Goal: Find specific page/section: Find specific page/section

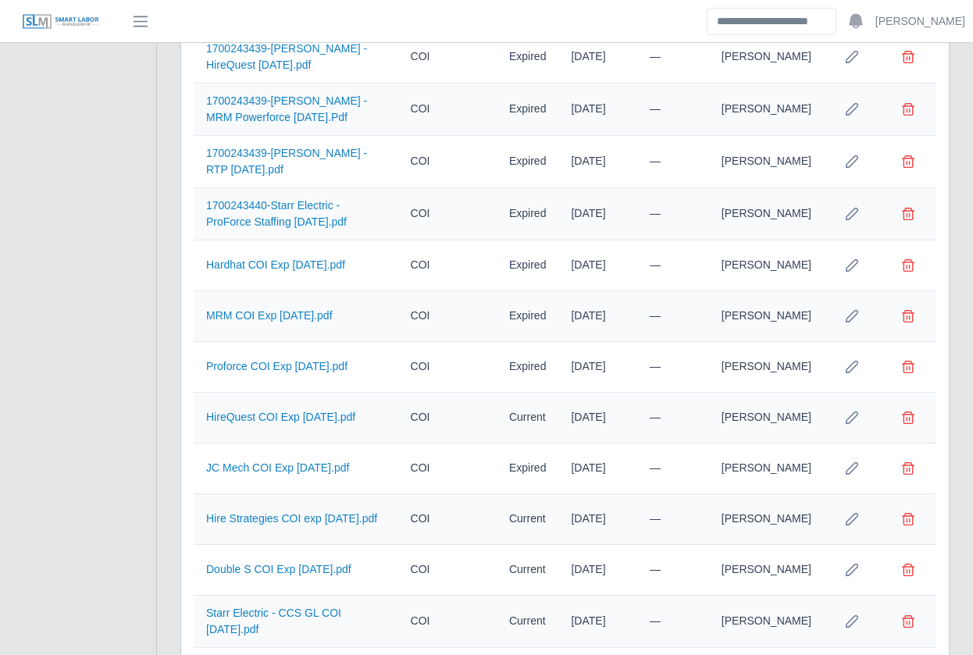
scroll to position [1127, 0]
drag, startPoint x: 148, startPoint y: 293, endPoint x: 164, endPoint y: 316, distance: 28.2
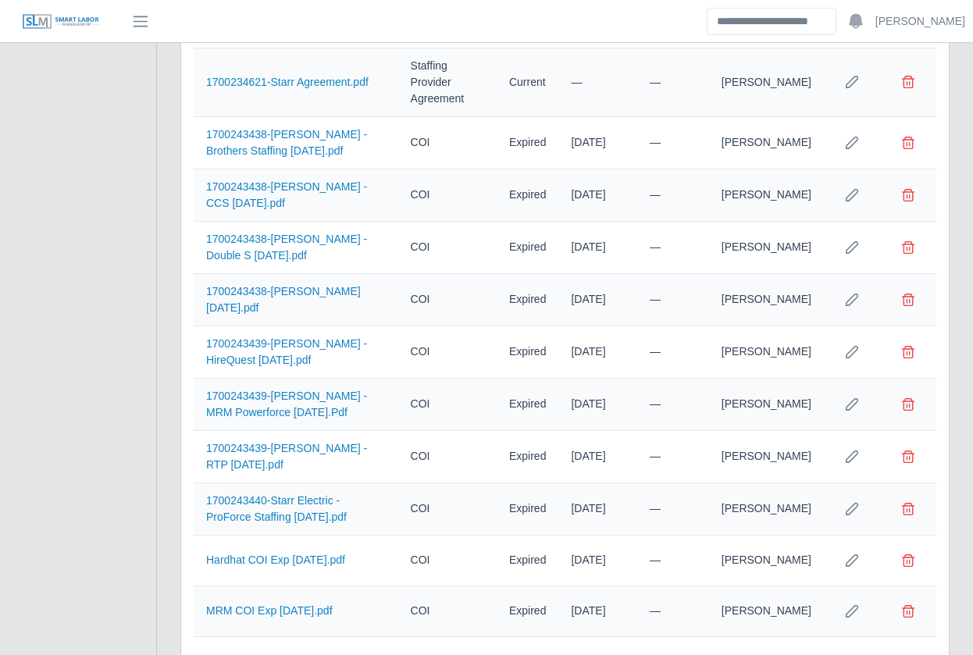
scroll to position [0, 0]
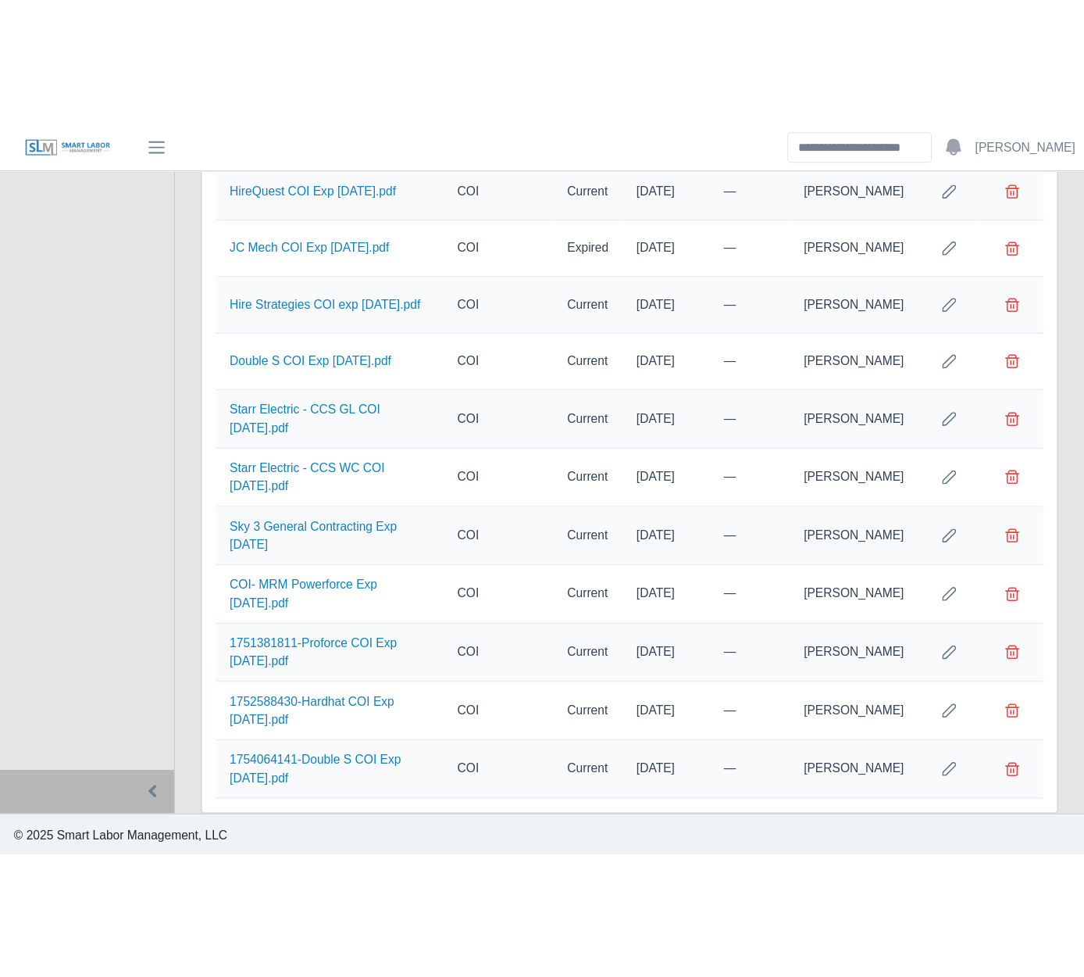
scroll to position [1140, 0]
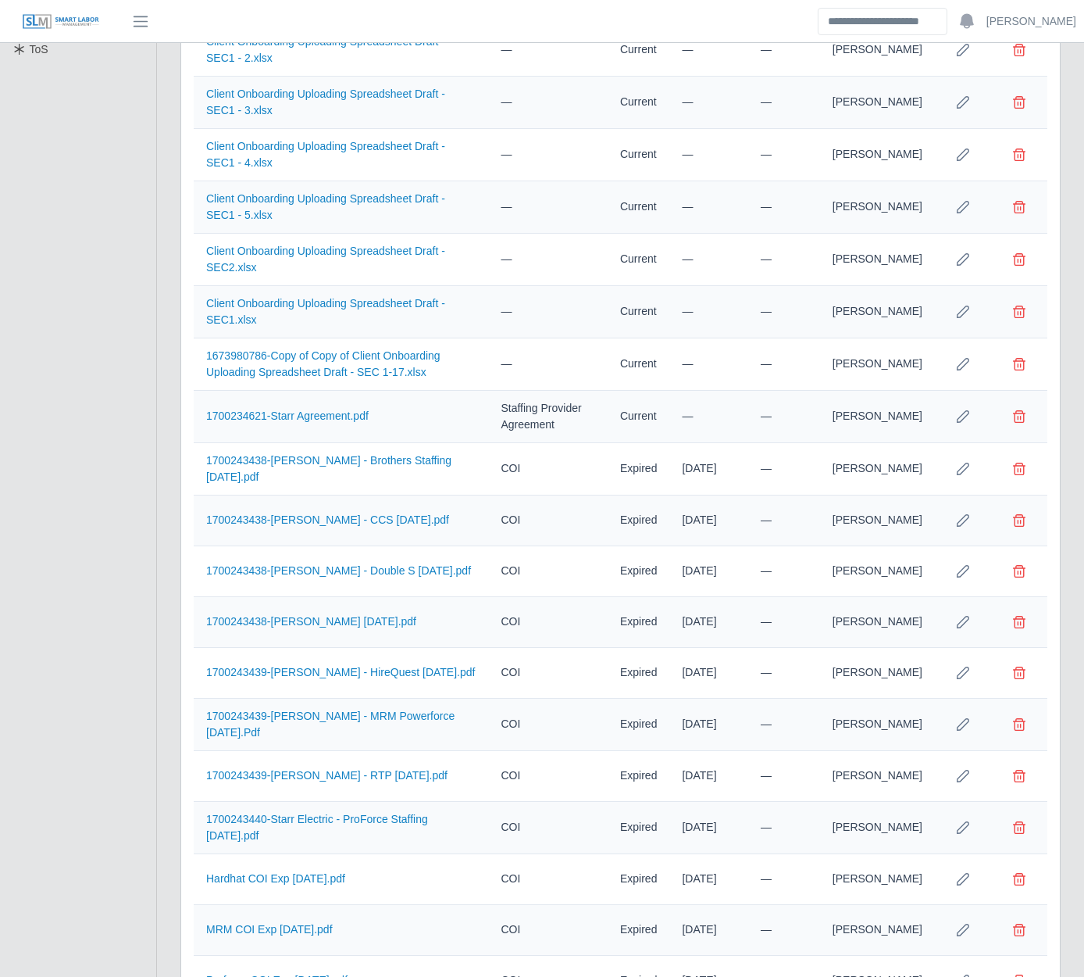
scroll to position [0, 0]
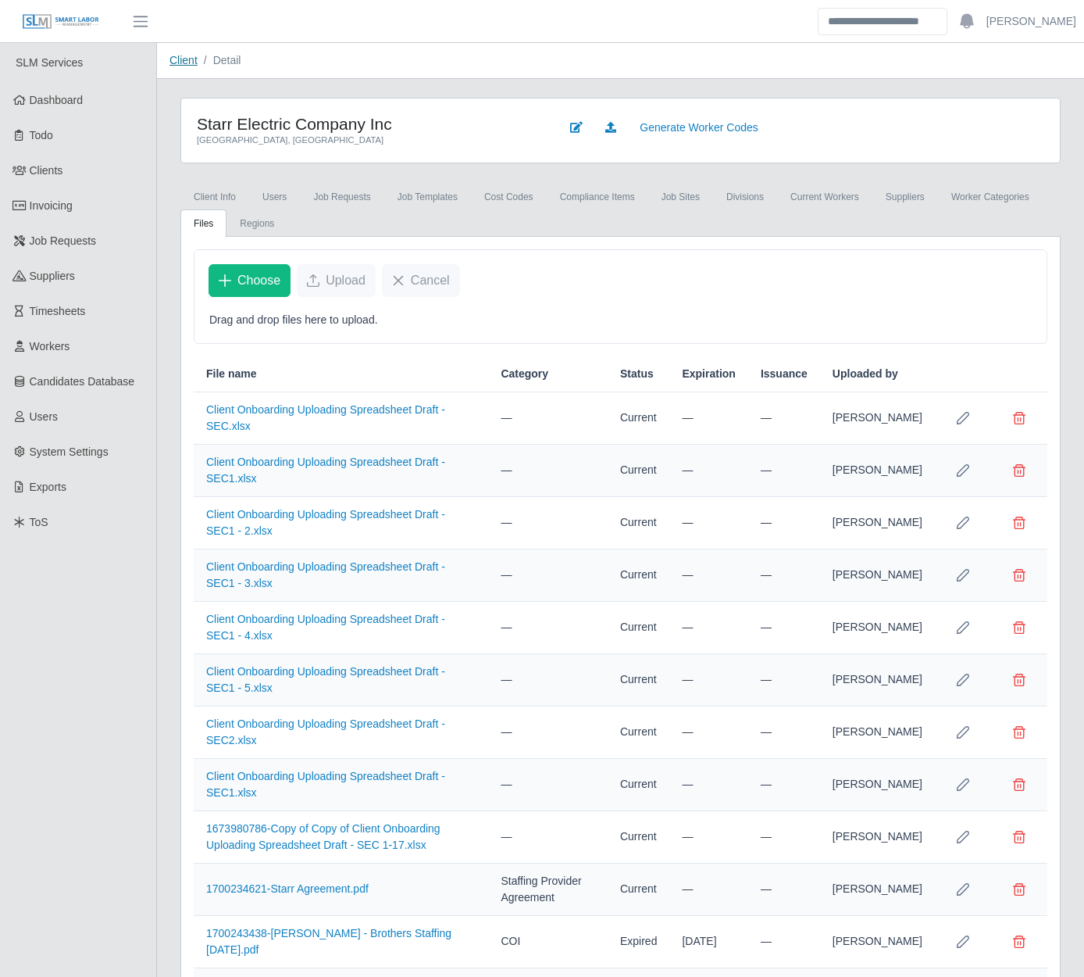
click at [185, 62] on link "Client" at bounding box center [184, 60] width 28 height 12
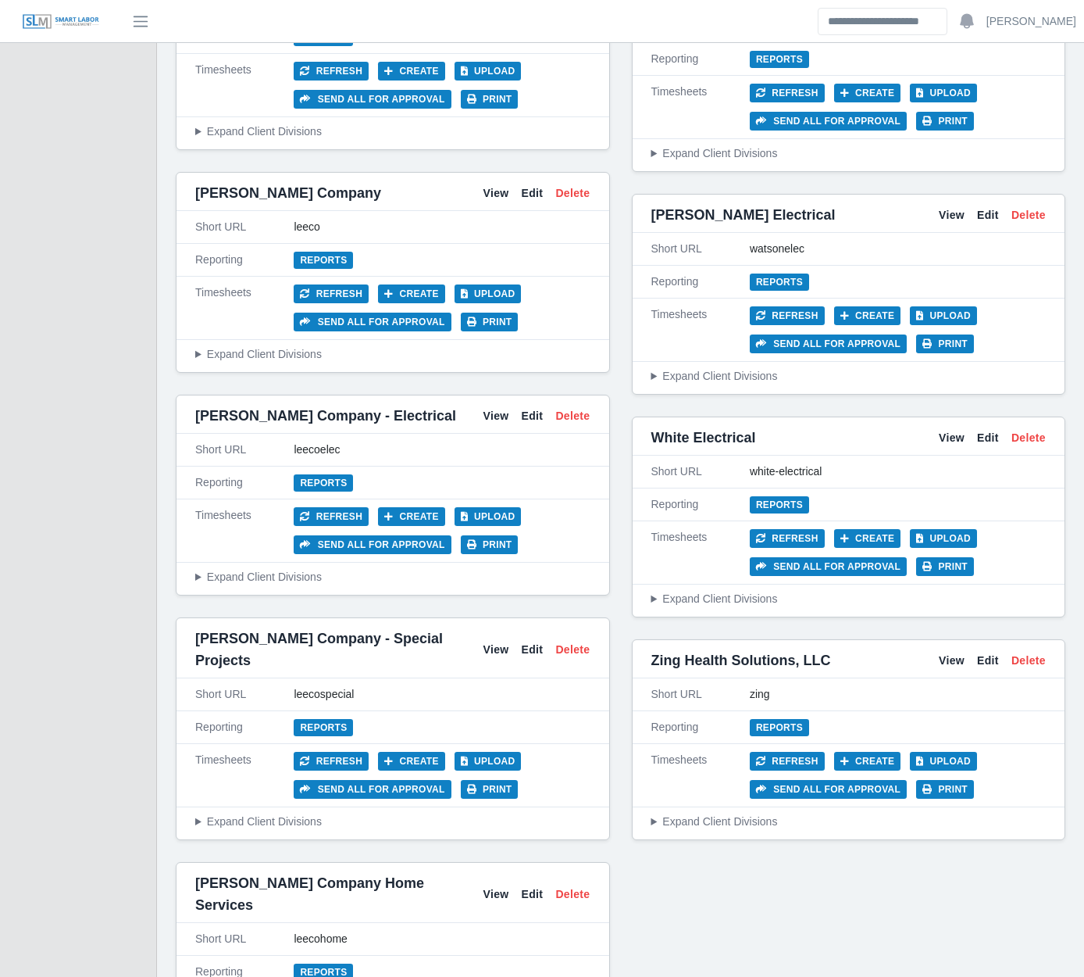
scroll to position [5614, 0]
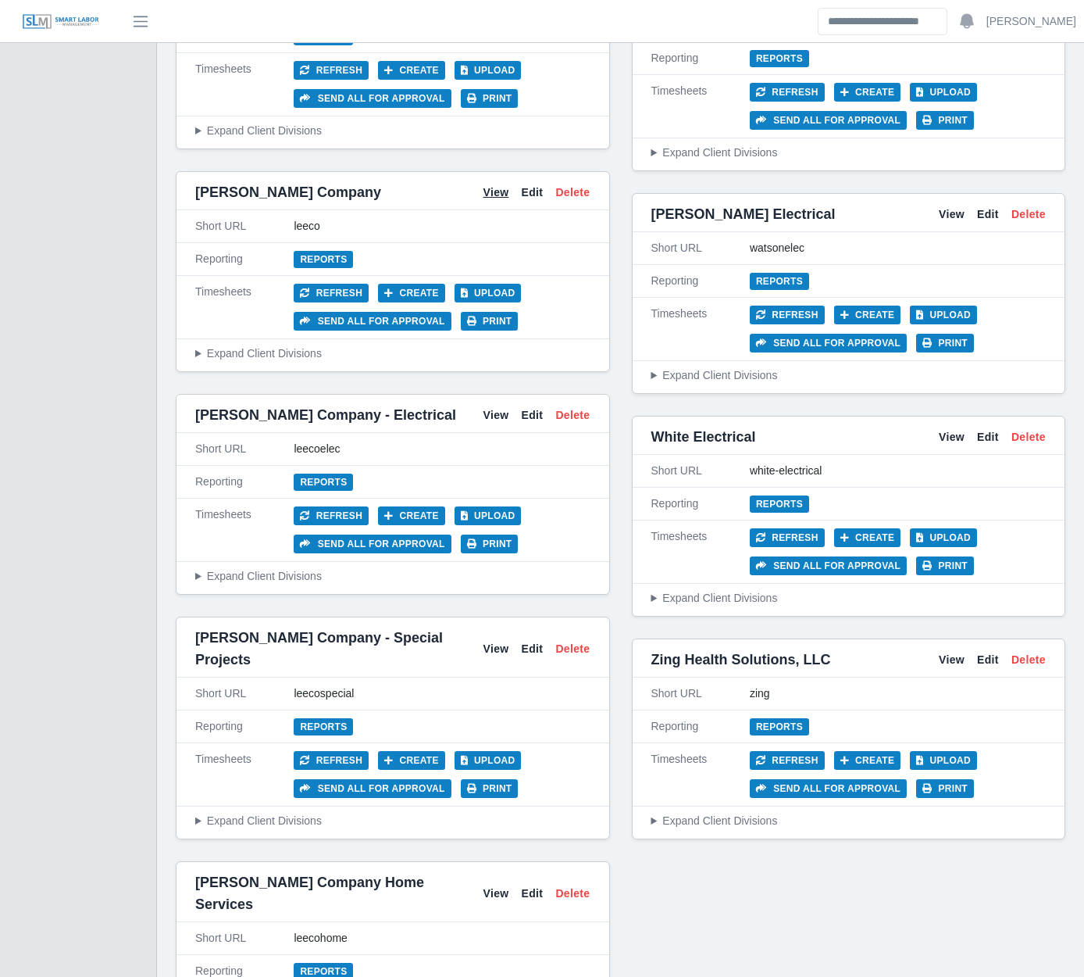
click at [491, 184] on link "View" at bounding box center [496, 192] width 26 height 16
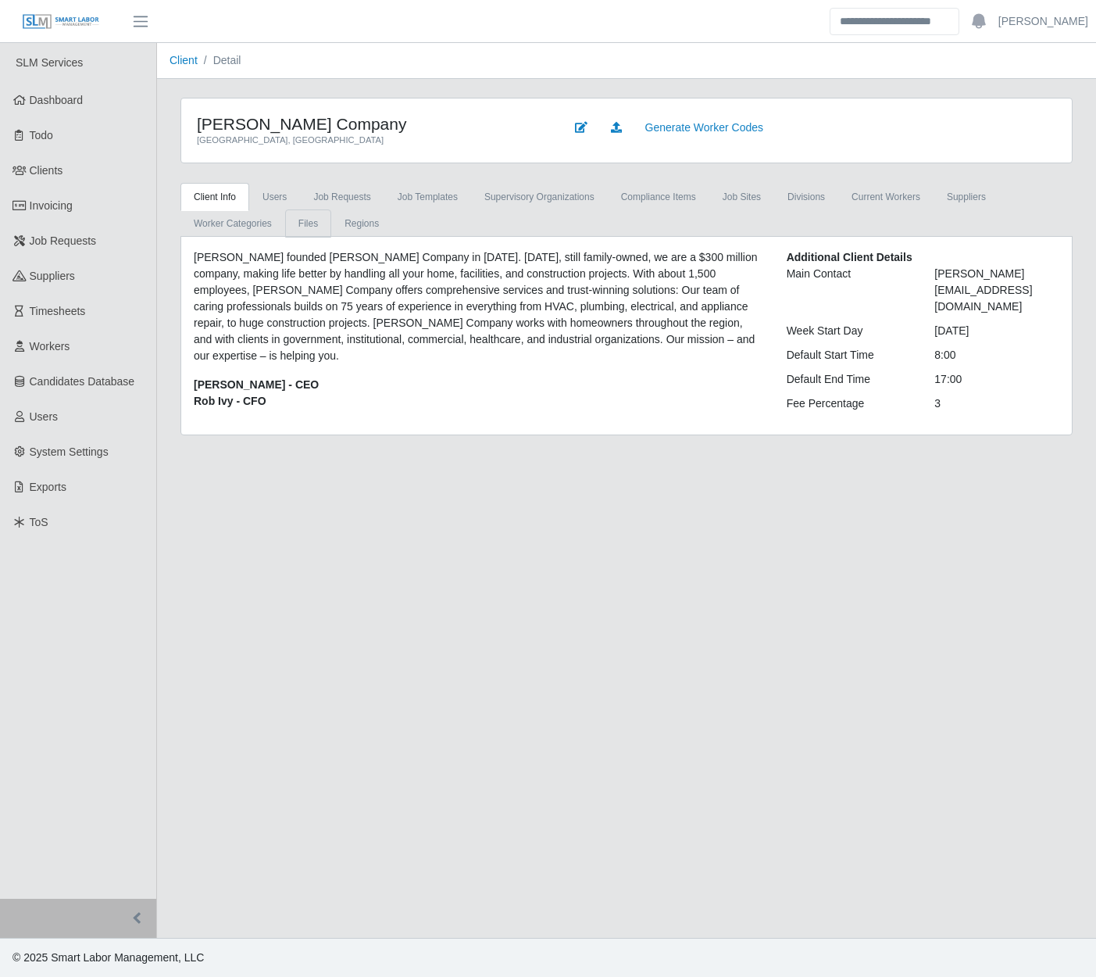
click at [295, 227] on link "Files" at bounding box center [308, 223] width 46 height 28
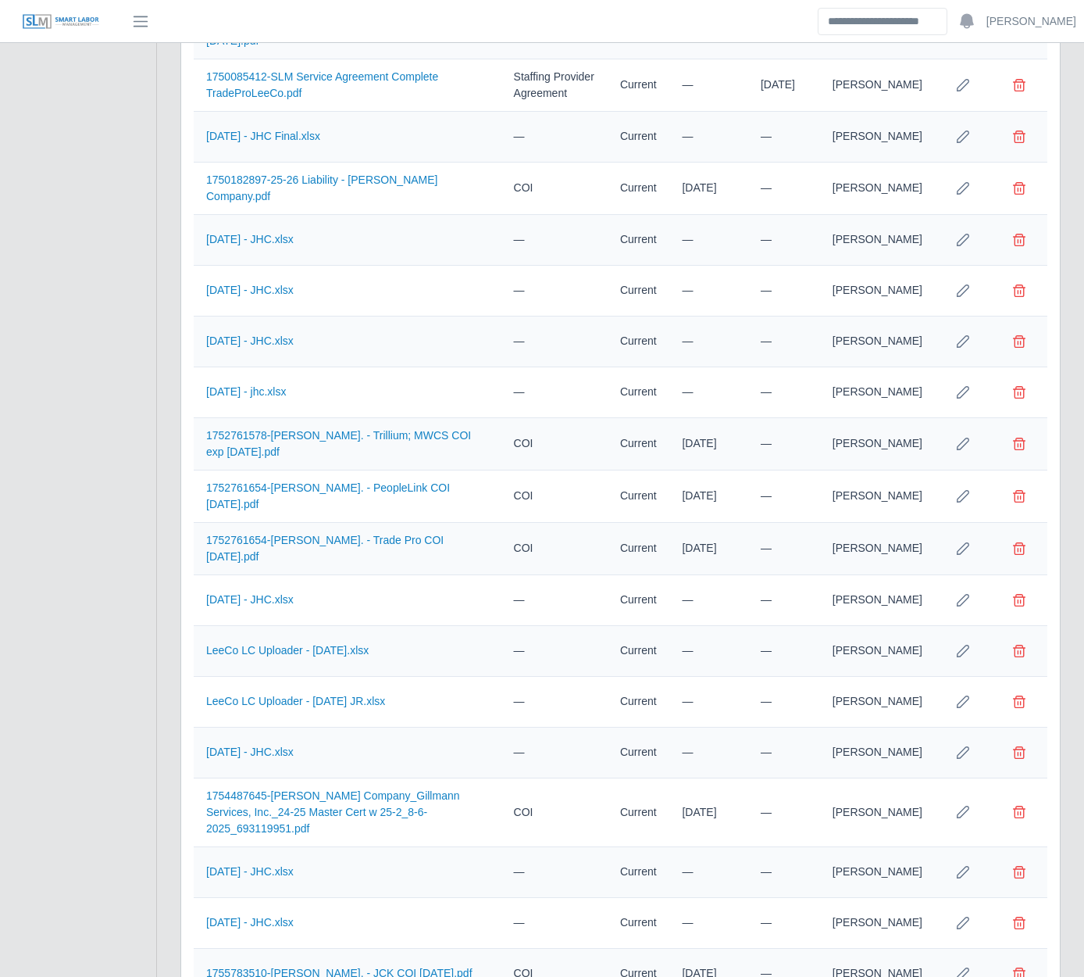
scroll to position [3504, 0]
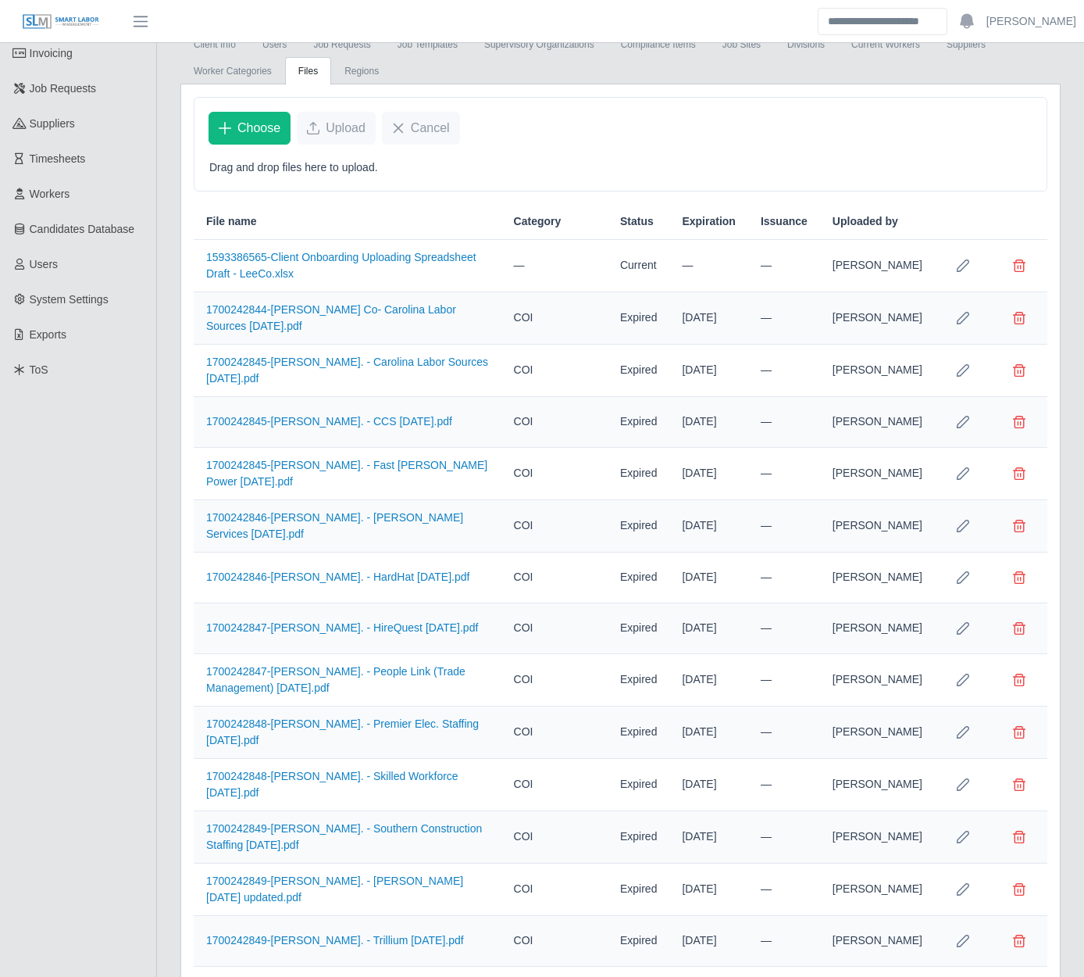
scroll to position [0, 0]
